Goal: Information Seeking & Learning: Compare options

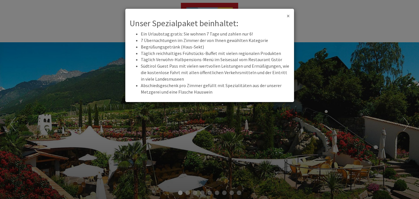
click at [287, 15] on span "×" at bounding box center [288, 16] width 3 height 8
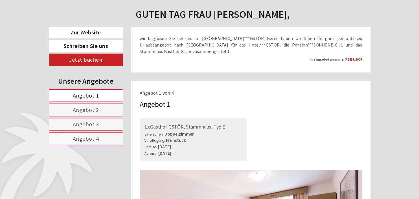
scroll to position [238, 0]
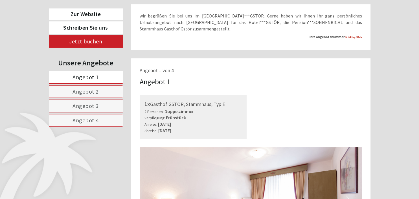
click at [113, 77] on link "Angebot 1" at bounding box center [86, 77] width 74 height 13
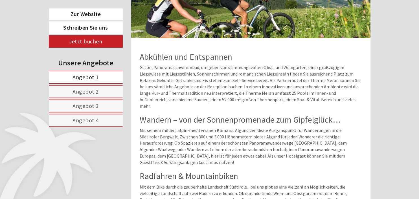
scroll to position [654, 0]
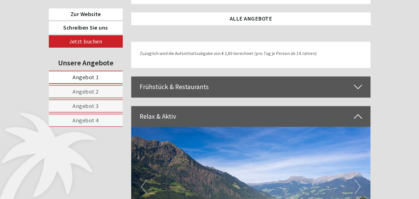
click at [101, 91] on link "Angebot 2" at bounding box center [86, 91] width 74 height 13
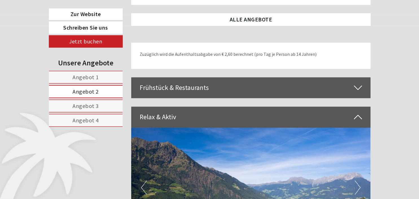
scroll to position [296, 0]
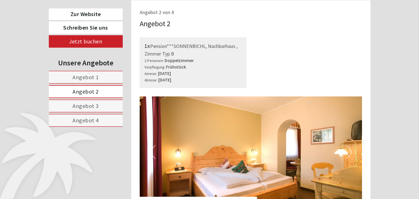
click at [100, 104] on link "Angebot 3" at bounding box center [86, 106] width 74 height 13
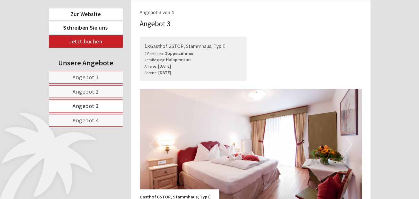
click at [95, 118] on span "Angebot 4" at bounding box center [85, 120] width 26 height 7
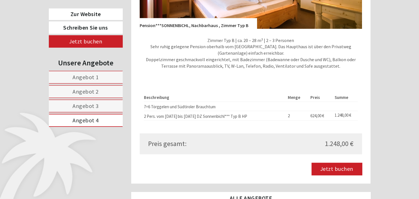
scroll to position [505, 0]
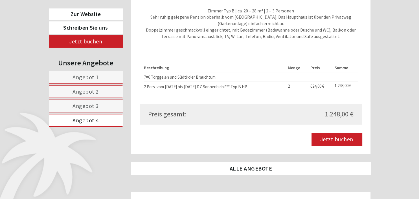
click at [110, 78] on link "Angebot 1" at bounding box center [86, 77] width 74 height 13
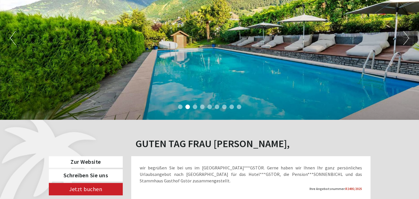
scroll to position [58, 0]
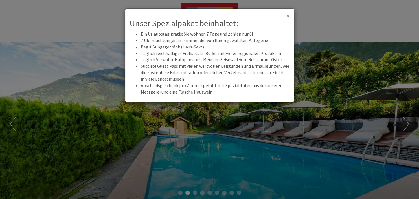
click at [289, 15] on span "×" at bounding box center [288, 16] width 3 height 8
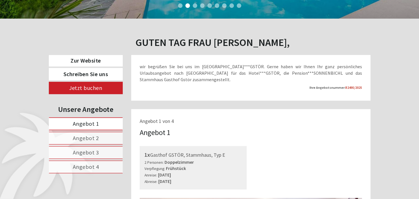
scroll to position [238, 0]
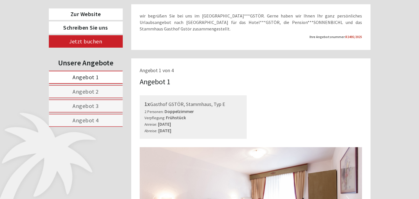
click at [107, 92] on link "Angebot 2" at bounding box center [86, 91] width 74 height 13
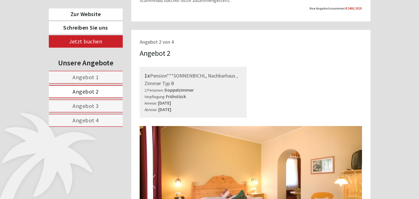
scroll to position [237, 0]
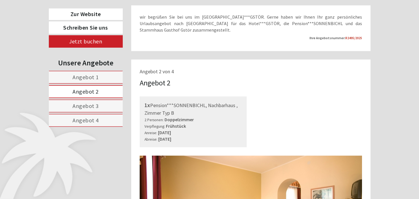
drag, startPoint x: 177, startPoint y: 67, endPoint x: 320, endPoint y: 77, distance: 143.9
click at [104, 102] on link "Angebot 3" at bounding box center [86, 106] width 74 height 13
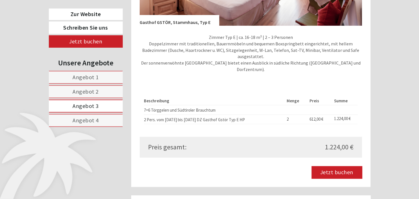
scroll to position [475, 0]
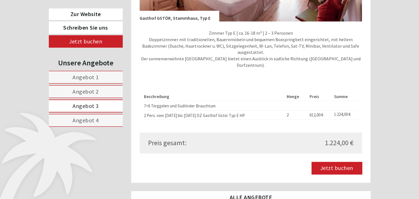
click at [108, 120] on link "Angebot 4" at bounding box center [86, 120] width 74 height 13
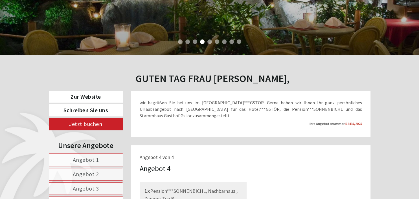
scroll to position [208, 0]
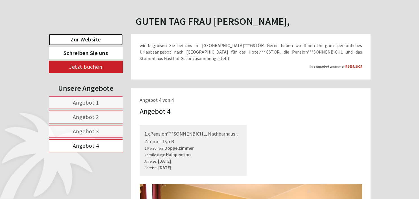
click at [107, 37] on link "Zur Website" at bounding box center [86, 40] width 74 height 12
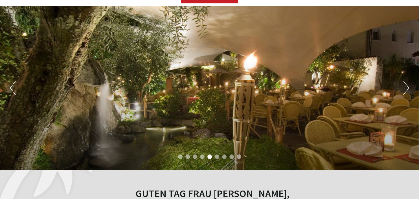
scroll to position [0, 0]
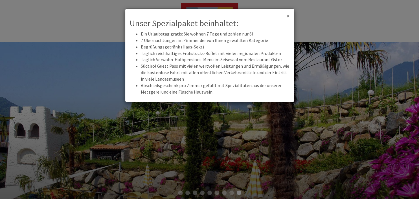
click at [289, 16] on span "×" at bounding box center [288, 16] width 3 height 8
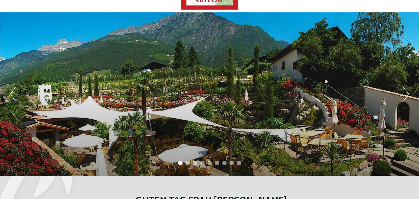
scroll to position [60, 0]
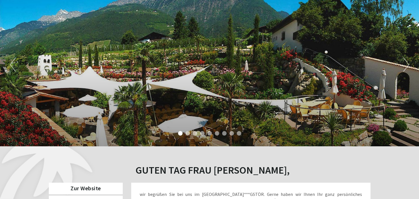
click at [406, 67] on button "Next" at bounding box center [406, 65] width 6 height 14
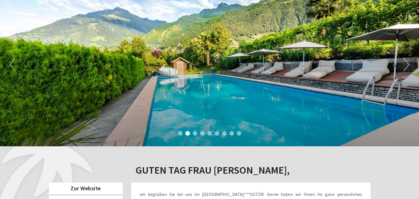
click at [406, 67] on button "Next" at bounding box center [406, 65] width 6 height 14
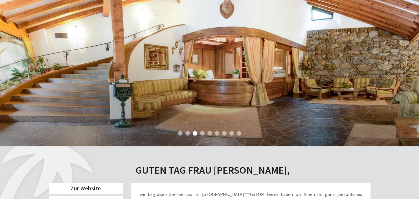
click at [406, 67] on button "Next" at bounding box center [406, 65] width 6 height 14
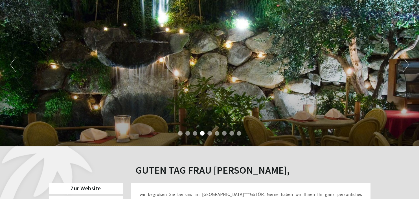
click at [406, 67] on button "Next" at bounding box center [406, 65] width 6 height 14
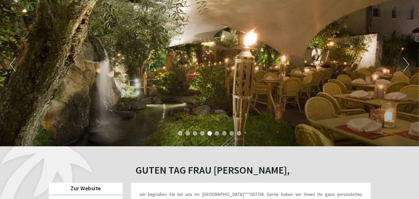
click at [406, 67] on button "Next" at bounding box center [406, 65] width 6 height 14
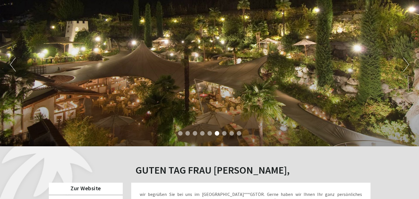
click at [406, 67] on button "Next" at bounding box center [406, 65] width 6 height 14
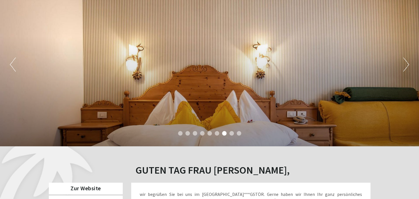
click at [406, 67] on button "Next" at bounding box center [406, 65] width 6 height 14
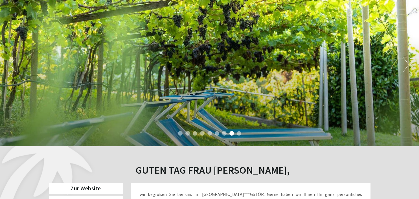
click at [406, 67] on button "Next" at bounding box center [406, 65] width 6 height 14
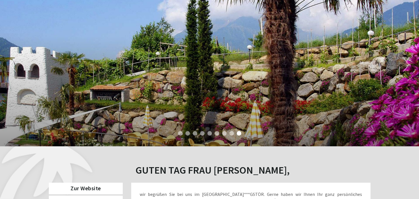
click at [406, 67] on button "Next" at bounding box center [406, 65] width 6 height 14
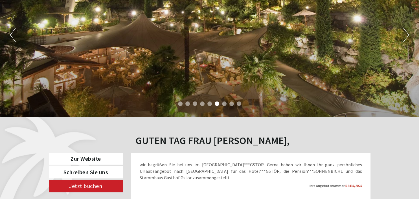
scroll to position [0, 0]
